Goal: Transaction & Acquisition: Download file/media

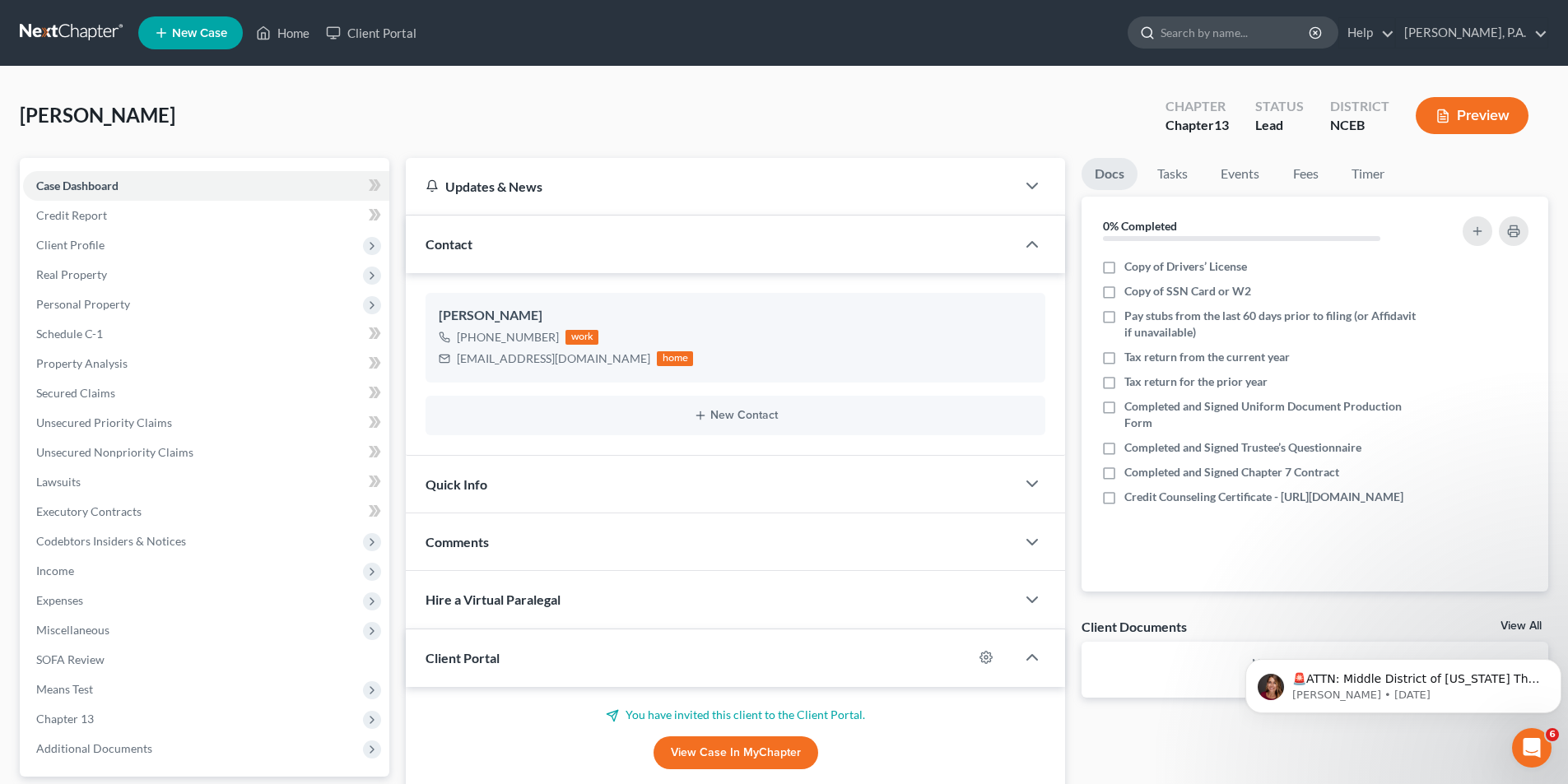
click at [1278, 33] on input "search" at bounding box center [1236, 32] width 151 height 31
type input "wilds"
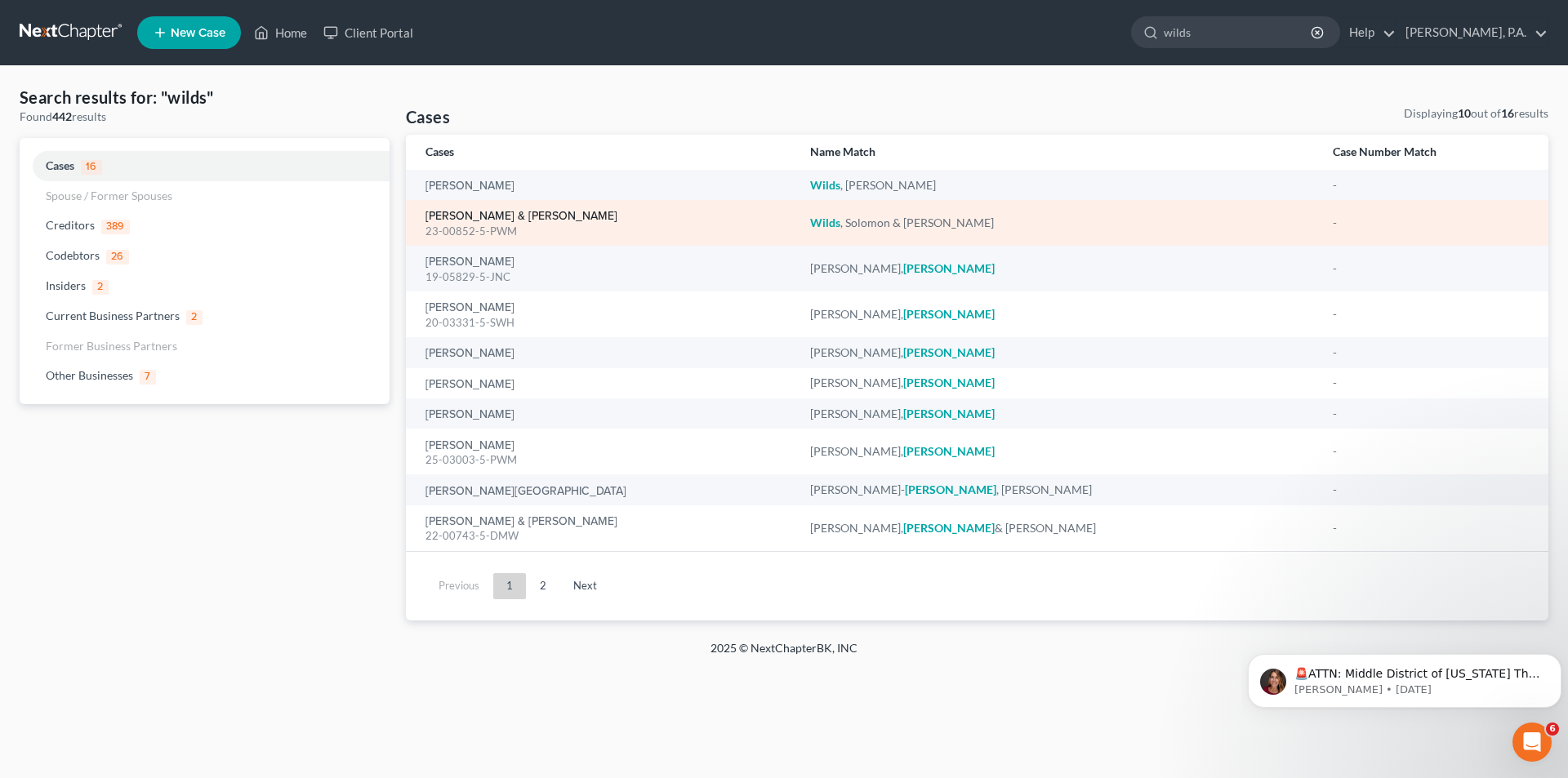
click at [483, 213] on link "[PERSON_NAME] & [PERSON_NAME]" at bounding box center [521, 217] width 192 height 11
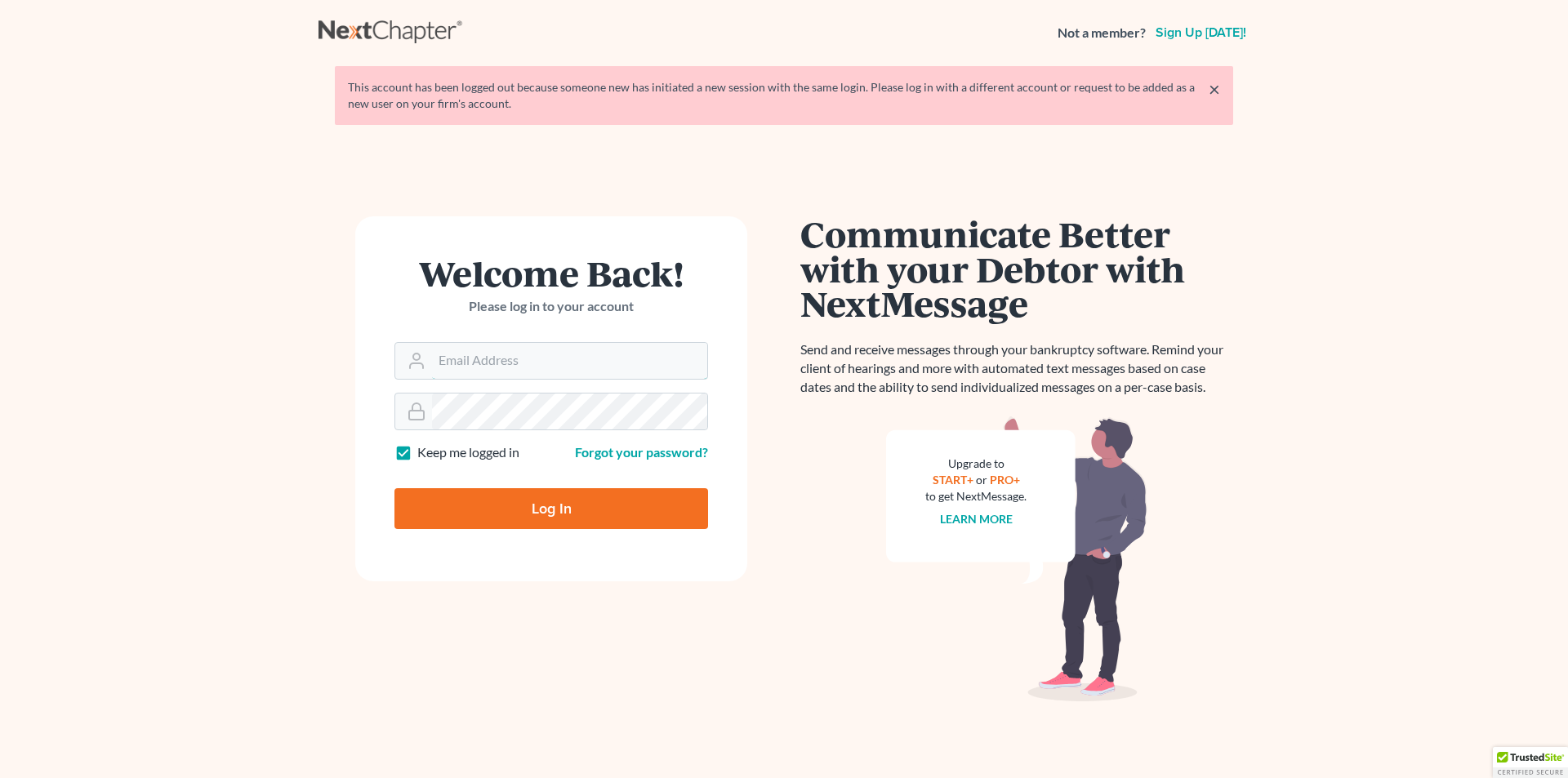
type input "karen.cook@jmcookesq.com"
click at [535, 518] on input "Log In" at bounding box center [551, 508] width 313 height 41
type input "Thinking..."
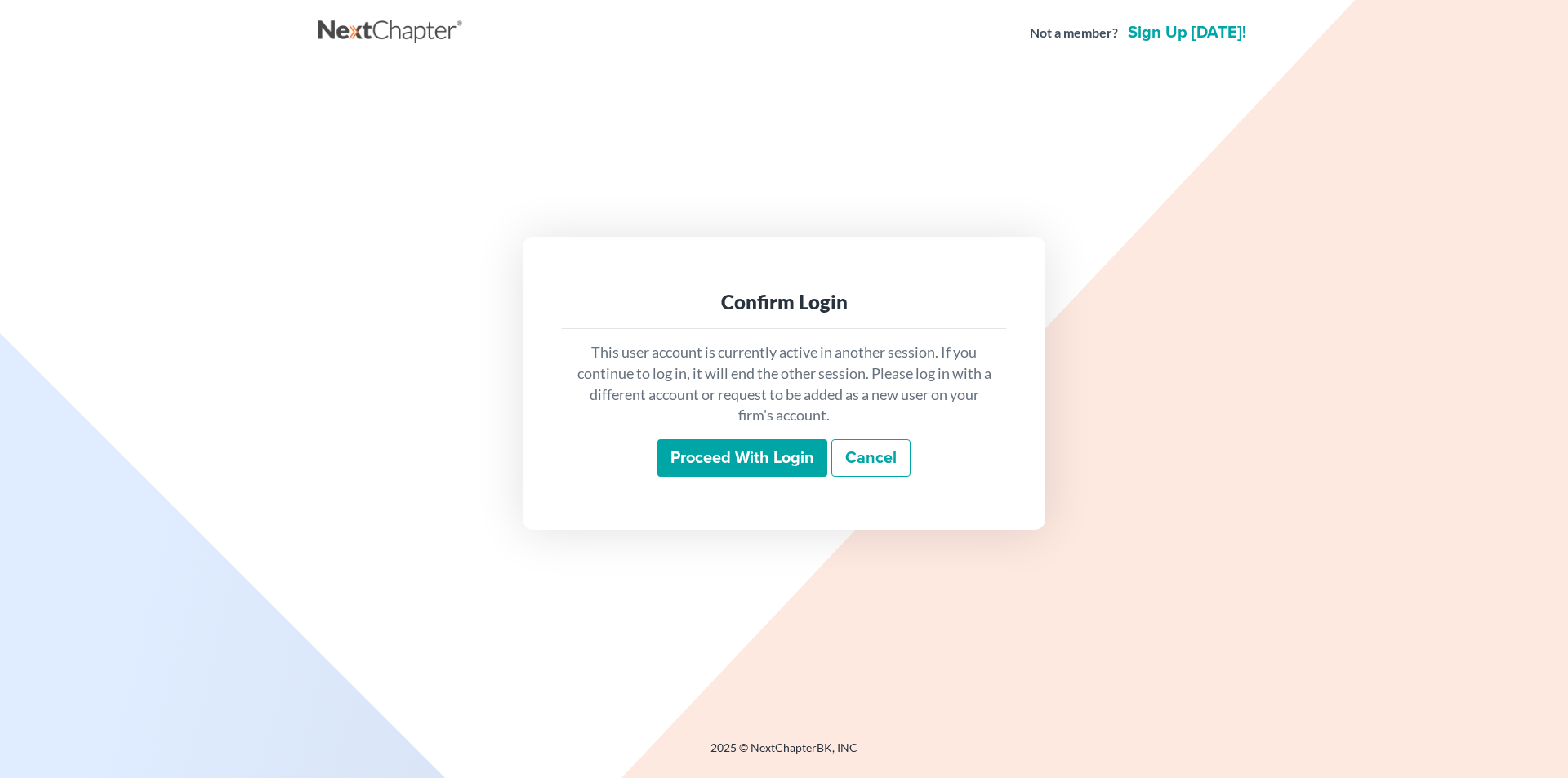
click at [735, 458] on input "Proceed with login" at bounding box center [742, 458] width 169 height 38
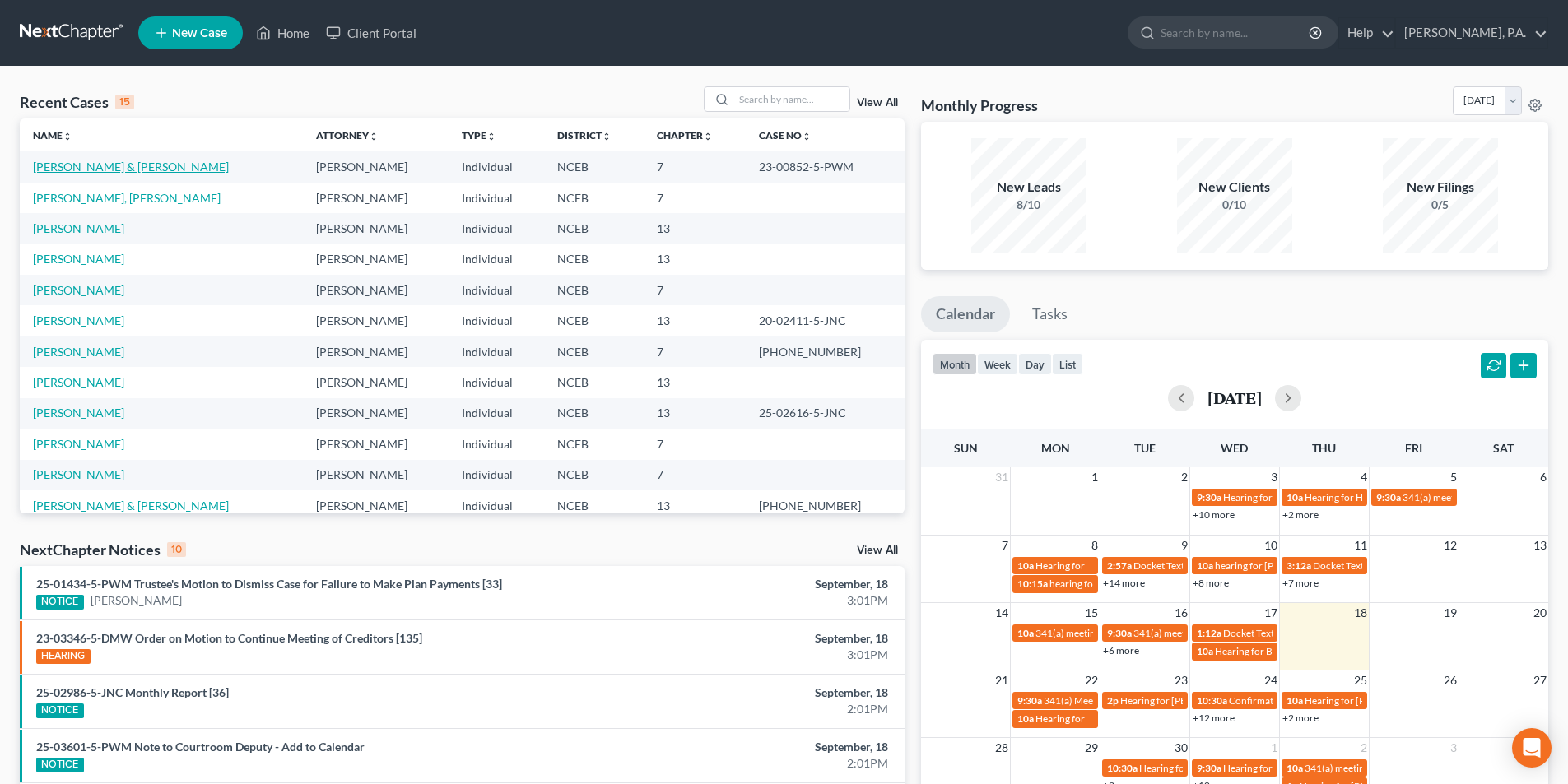
click at [139, 168] on link "[PERSON_NAME] & [PERSON_NAME]" at bounding box center [131, 166] width 196 height 14
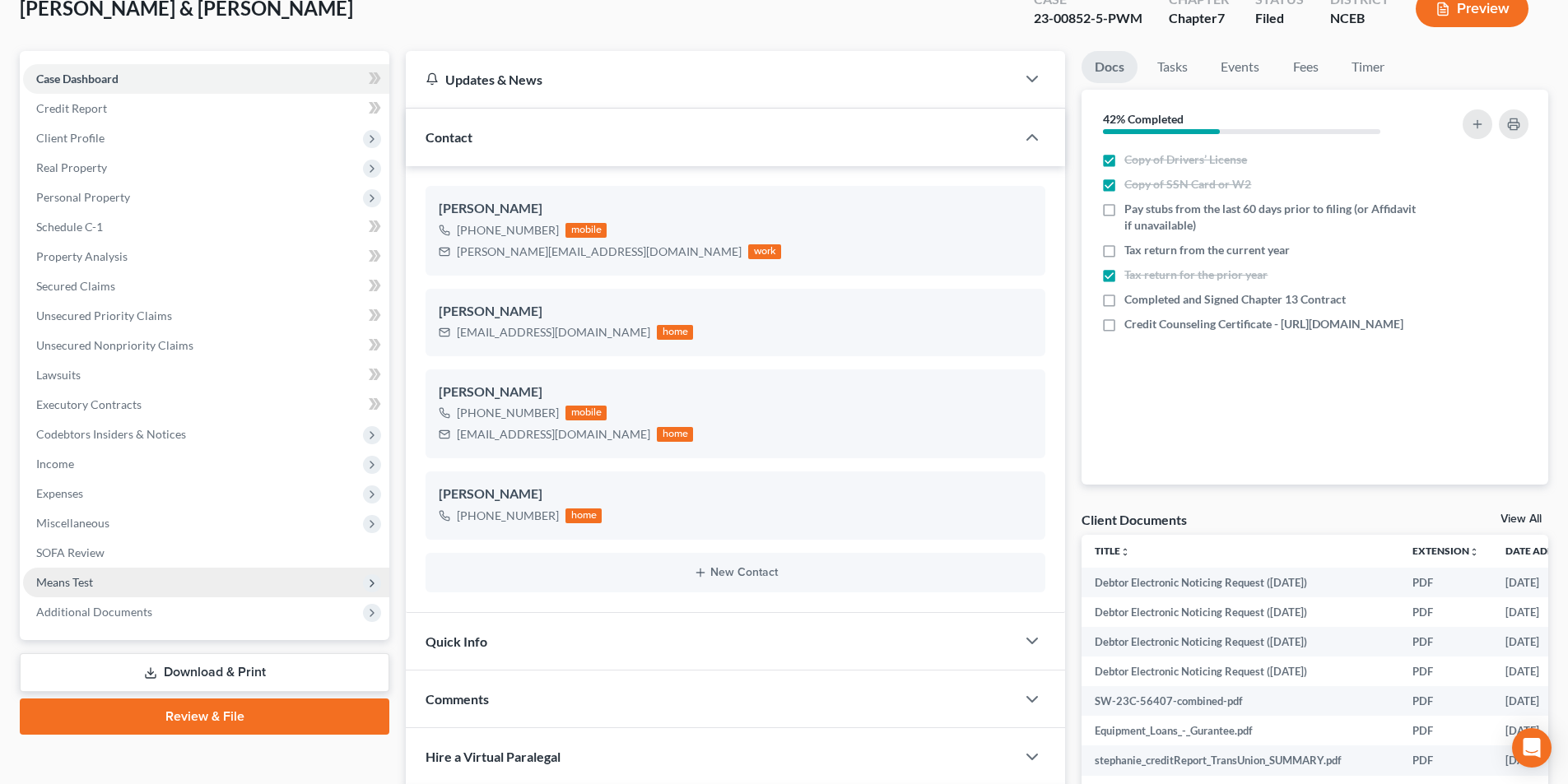
scroll to position [329, 0]
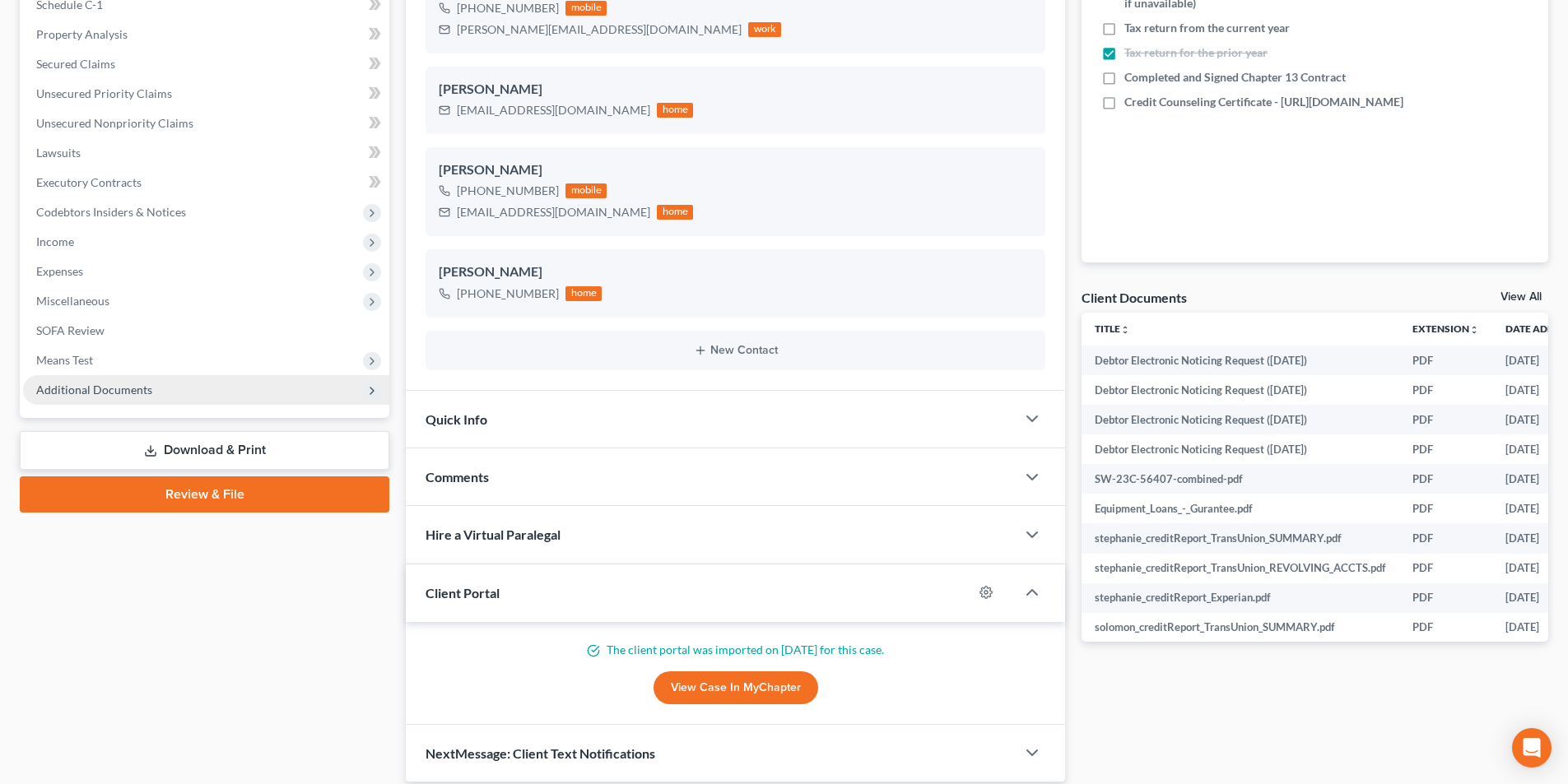
click at [122, 393] on span "Additional Documents" at bounding box center [94, 389] width 116 height 14
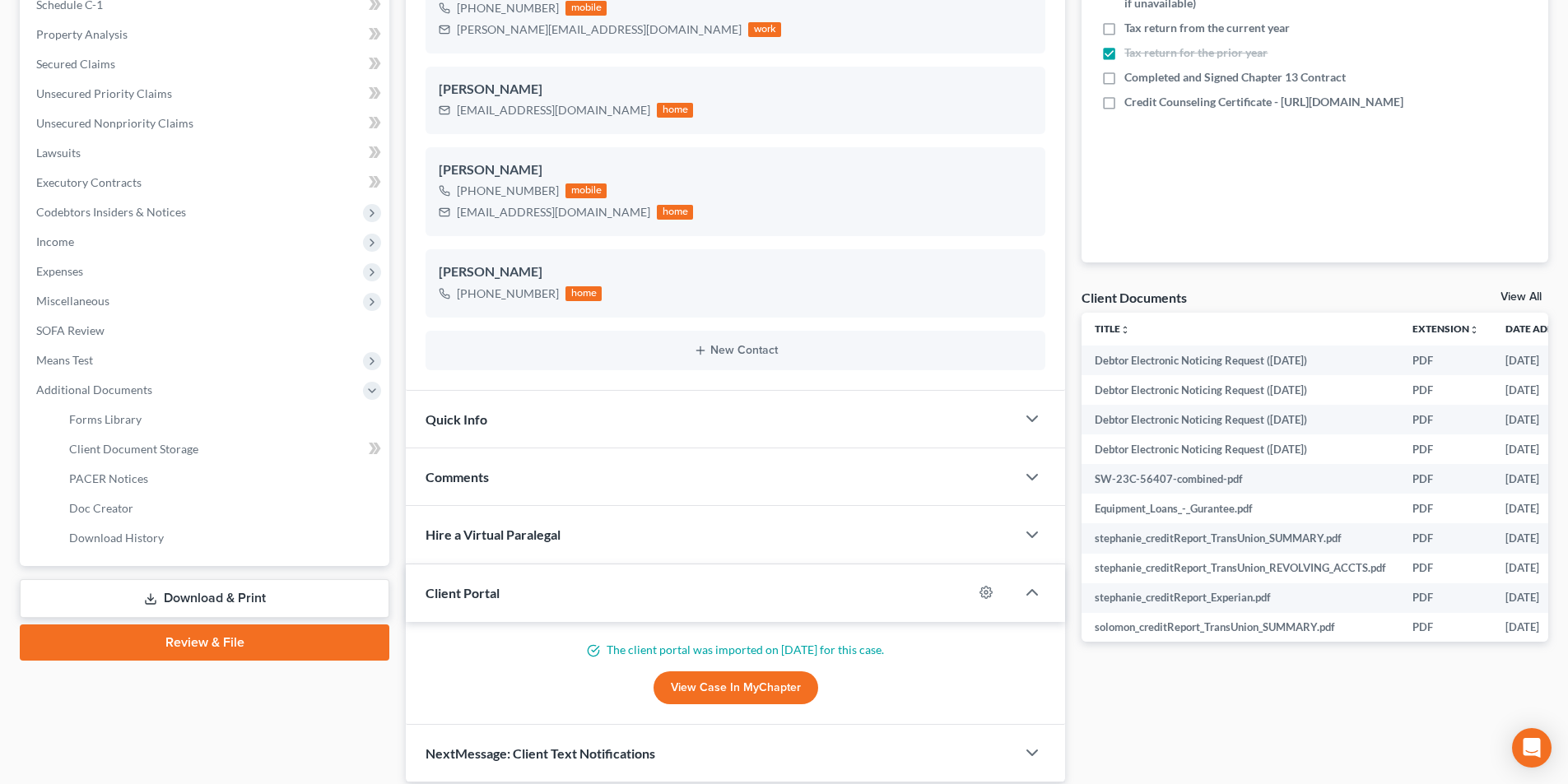
click at [226, 609] on link "Download & Print" at bounding box center [204, 599] width 369 height 39
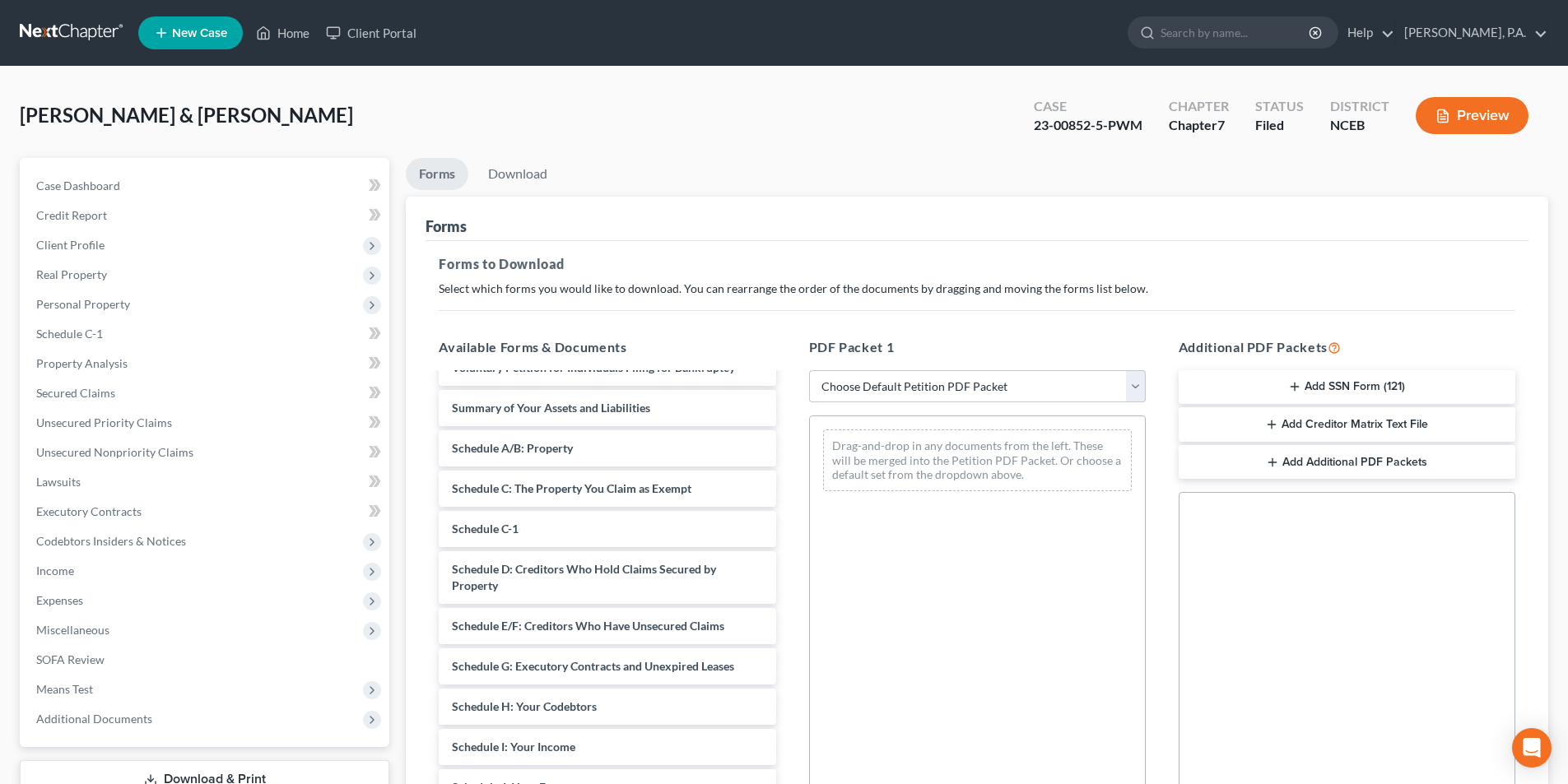
scroll to position [1317, 0]
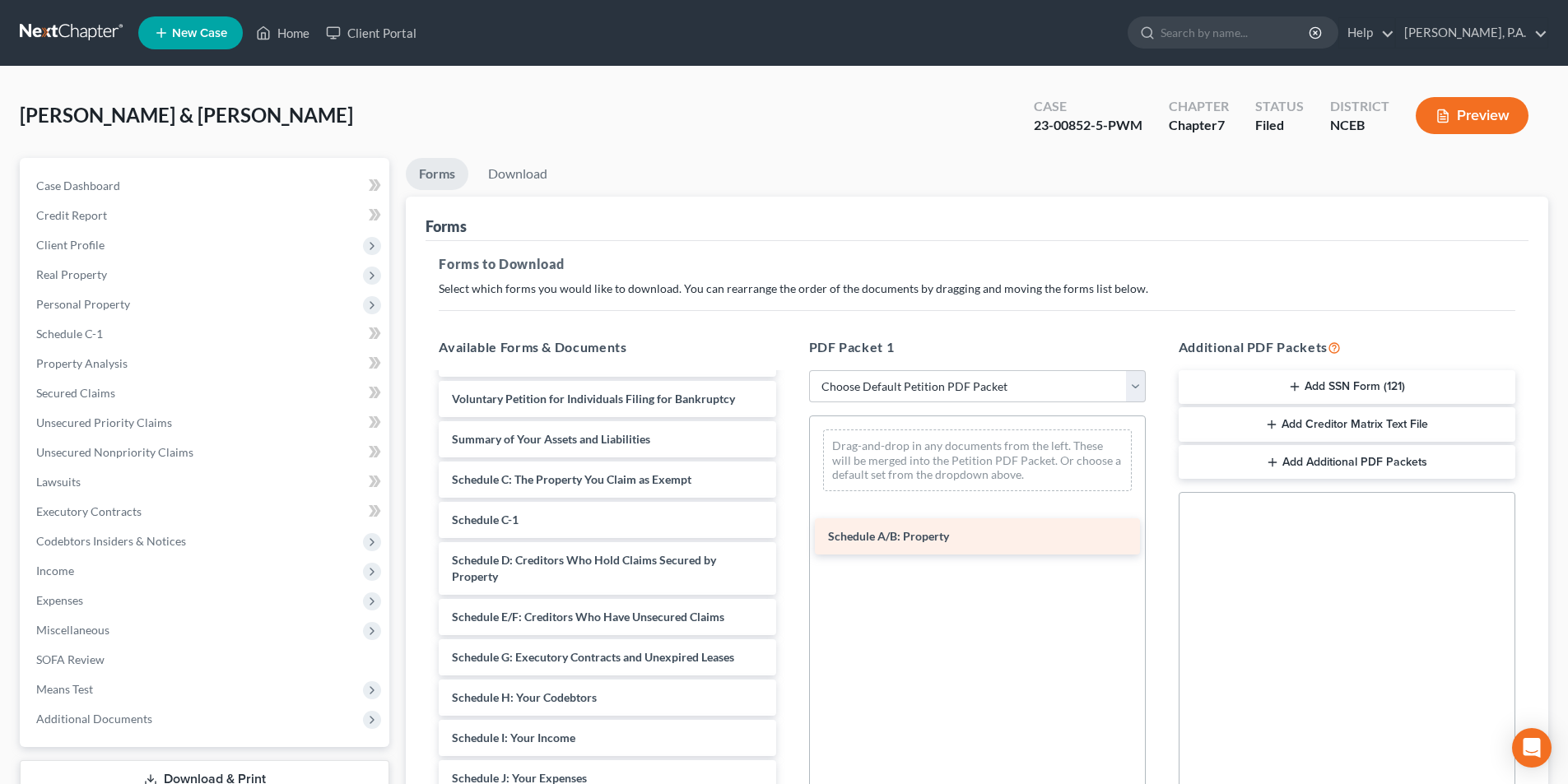
drag, startPoint x: 522, startPoint y: 511, endPoint x: 897, endPoint y: 535, distance: 375.8
click at [789, 535] on div "Schedule A/B: Property Debtor Electronic Noticing Request (03/24/2023) Debtor E…" at bounding box center [607, 134] width 363 height 2152
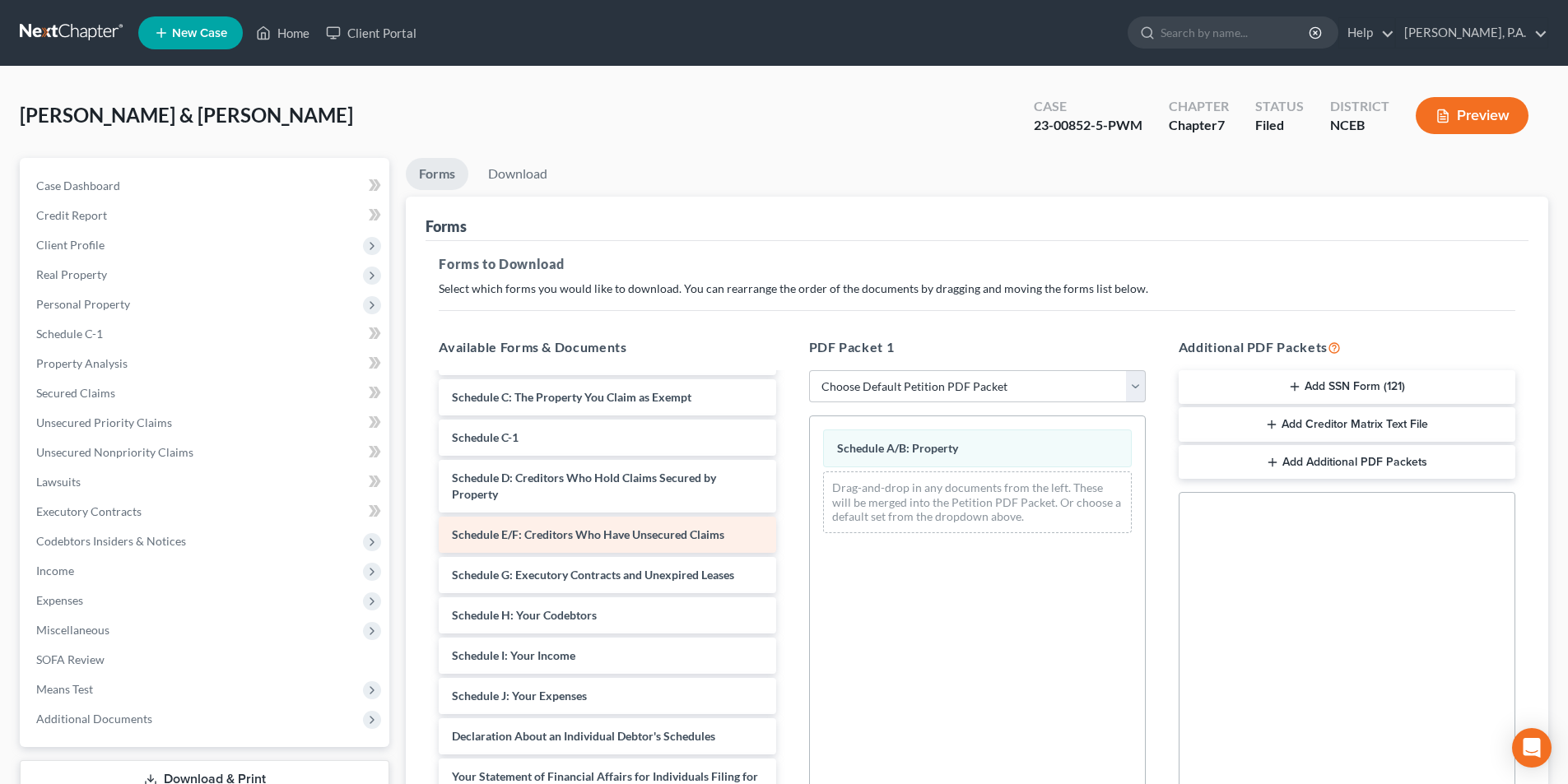
scroll to position [1481, 0]
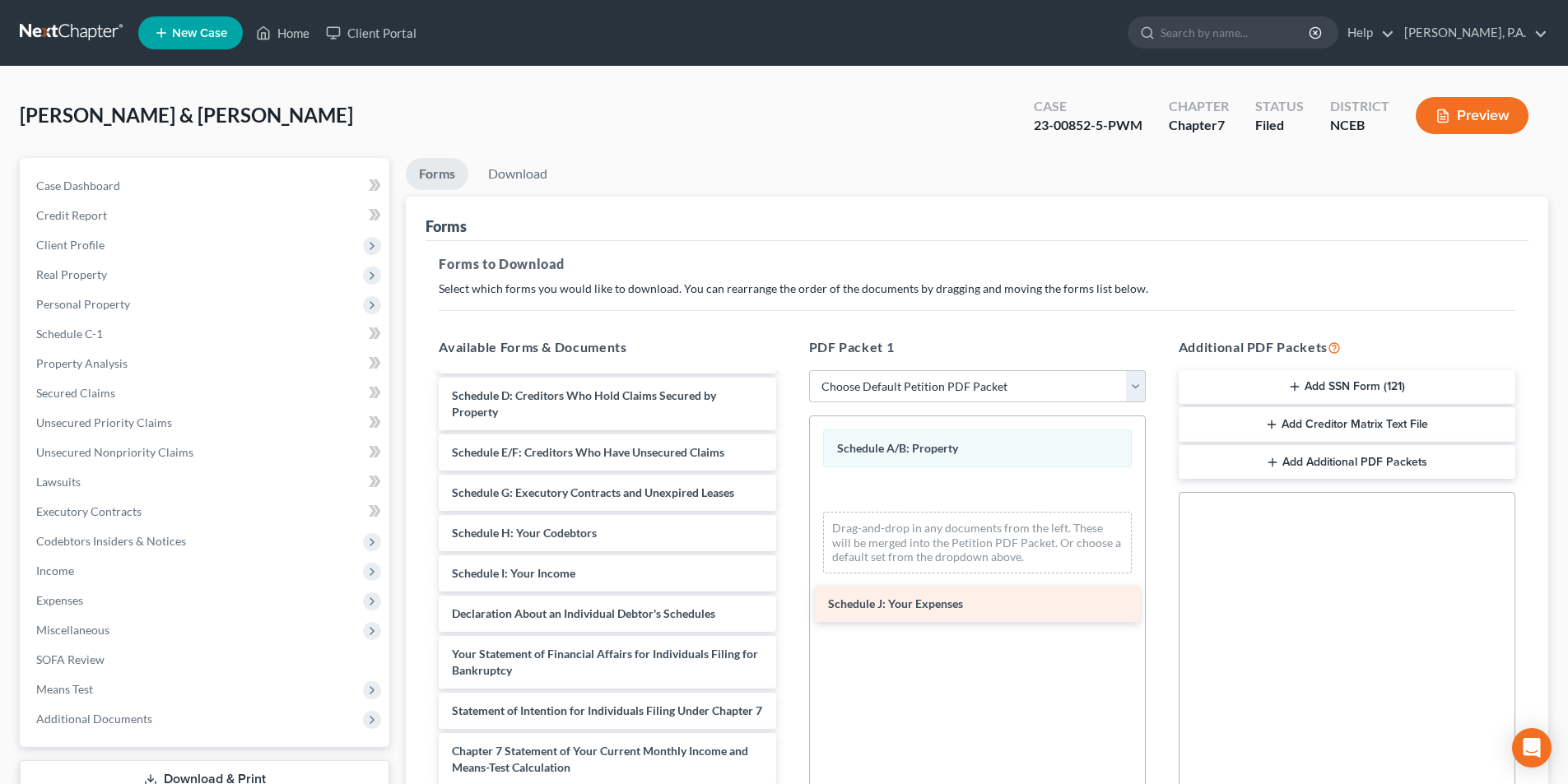
drag, startPoint x: 510, startPoint y: 650, endPoint x: 886, endPoint y: 607, distance: 378.5
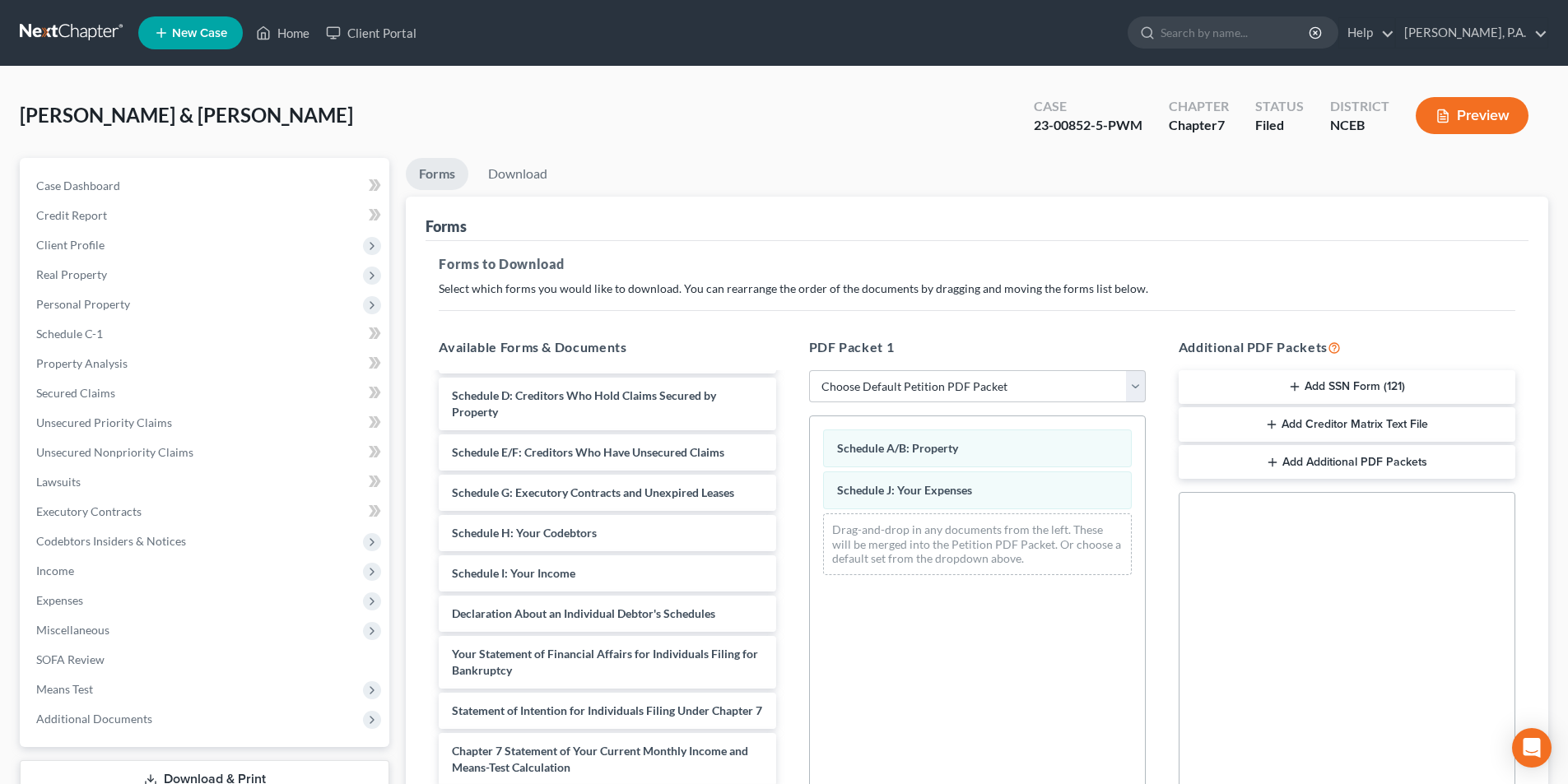
scroll to position [232, 0]
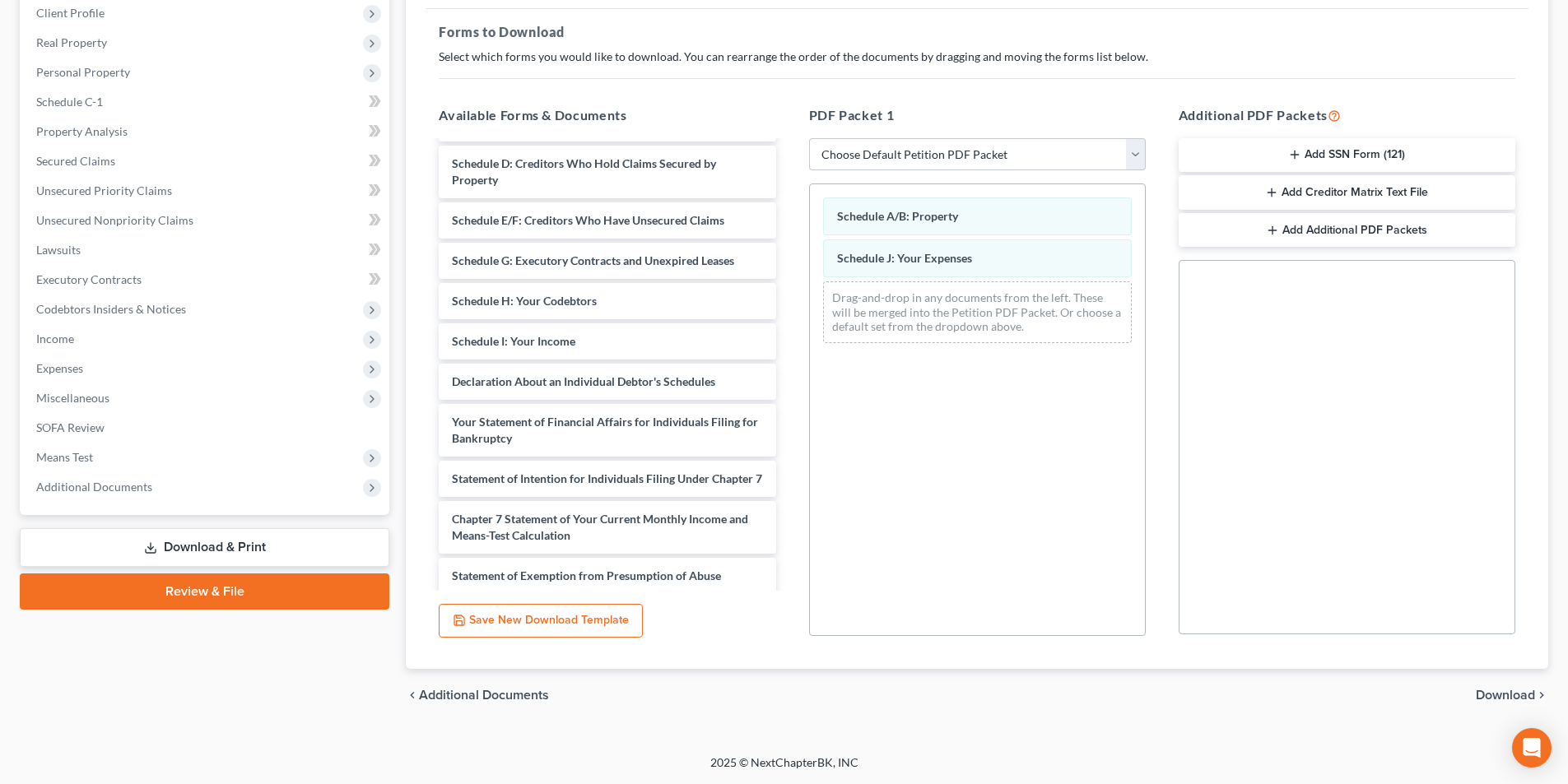
click at [1504, 699] on span "Download" at bounding box center [1505, 695] width 59 height 13
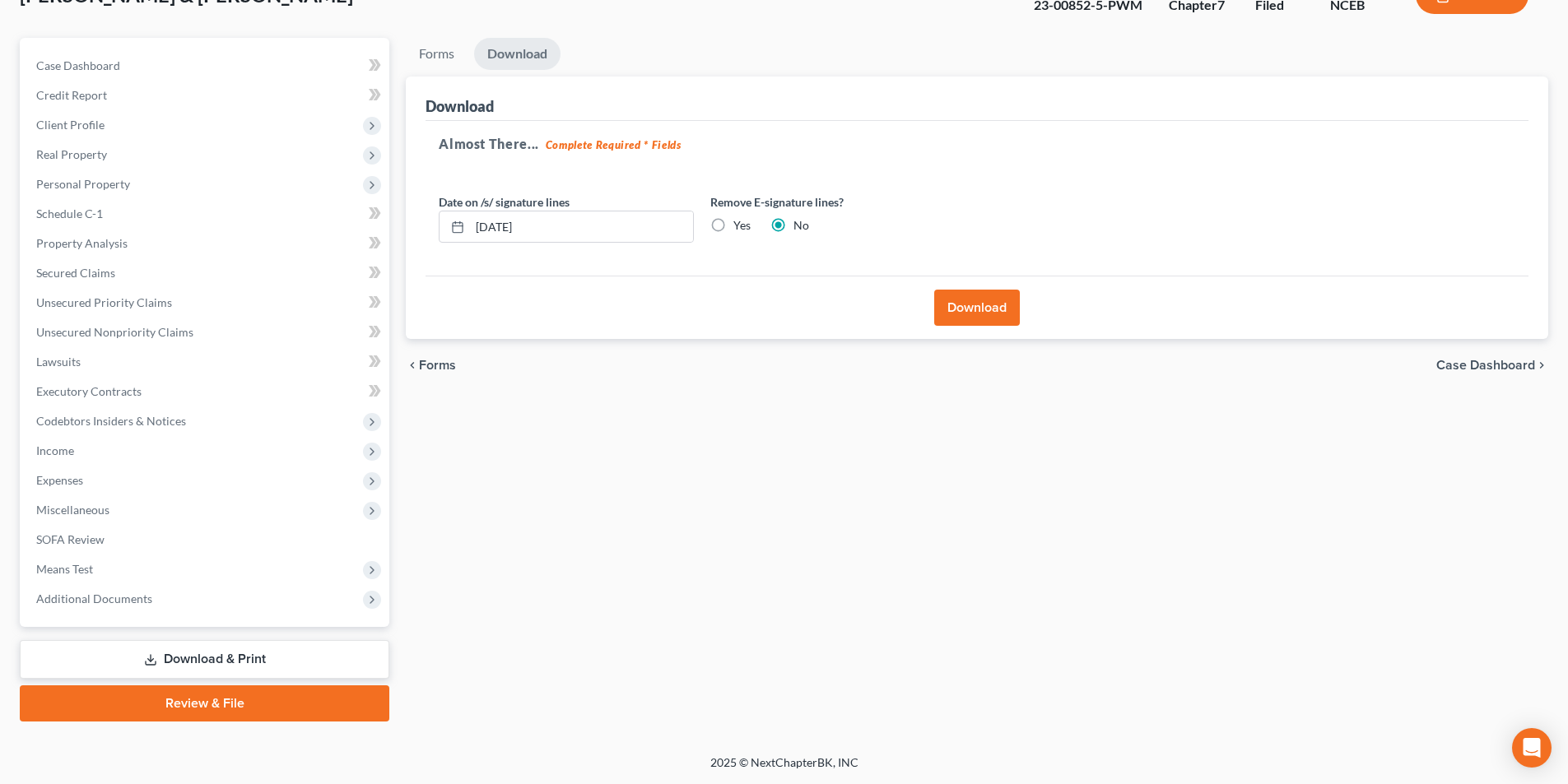
scroll to position [120, 0]
click at [973, 306] on button "Download" at bounding box center [977, 308] width 86 height 36
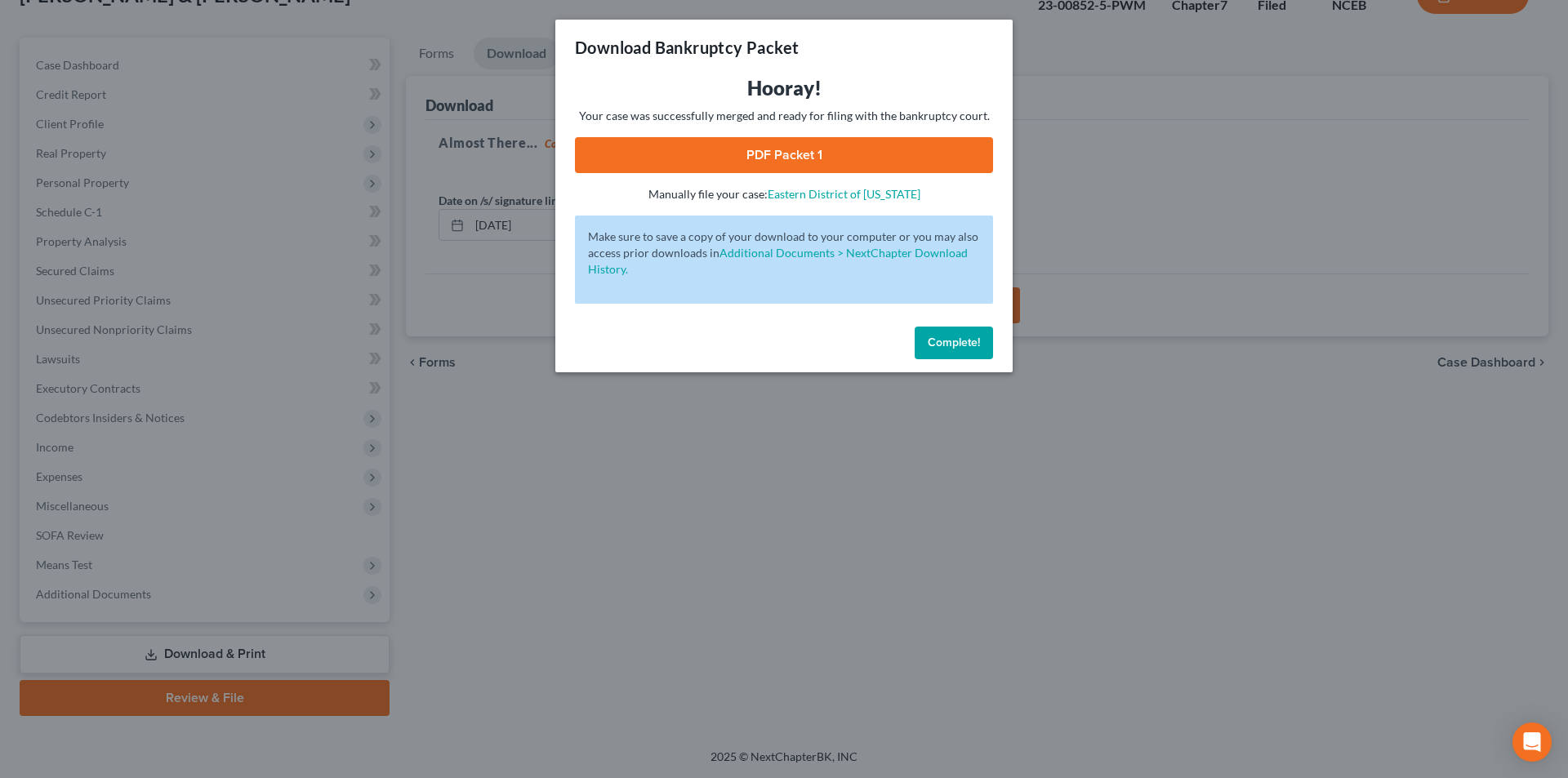
click at [754, 150] on link "PDF Packet 1" at bounding box center [784, 155] width 418 height 36
click at [940, 340] on span "Complete!" at bounding box center [953, 343] width 52 height 14
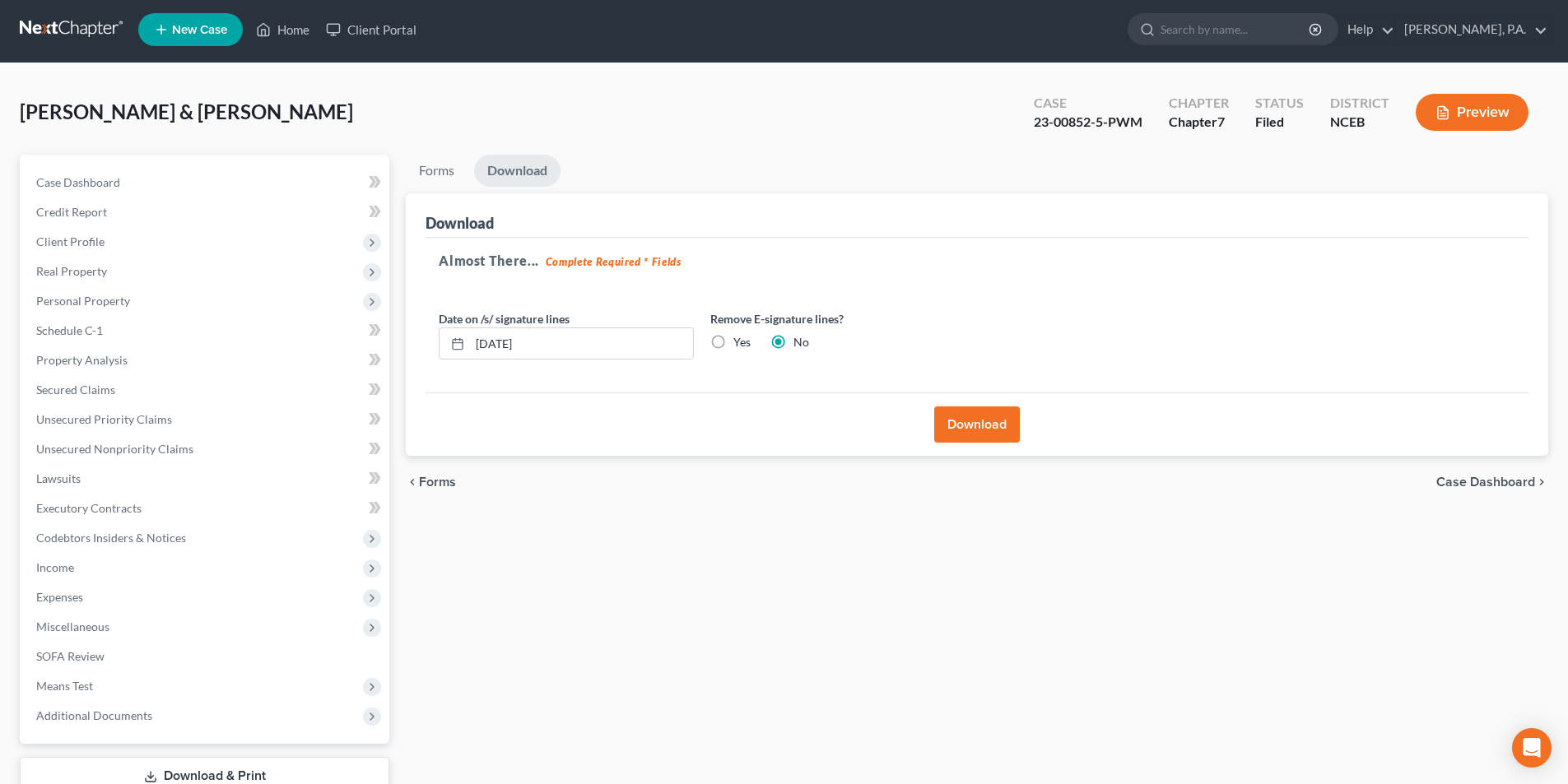
scroll to position [0, 0]
